Goal: Task Accomplishment & Management: Manage account settings

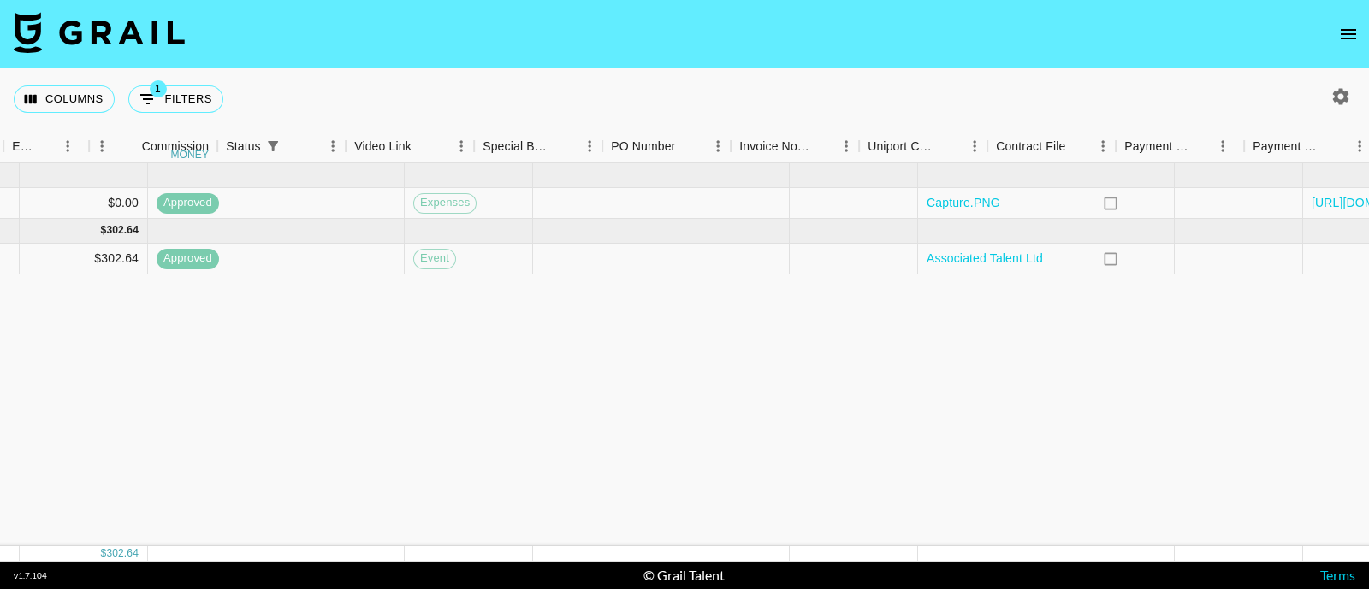
scroll to position [0, 1599]
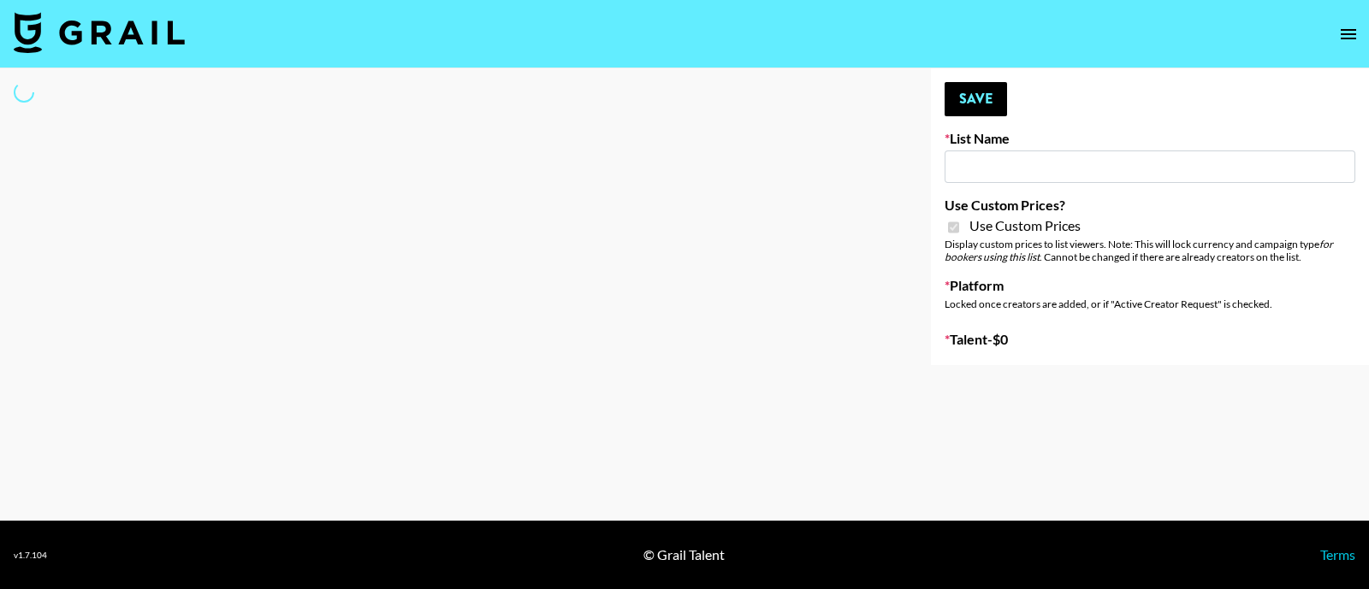
type input "G4free"
checkbox input "true"
select select "Brand"
